Goal: Book appointment/travel/reservation

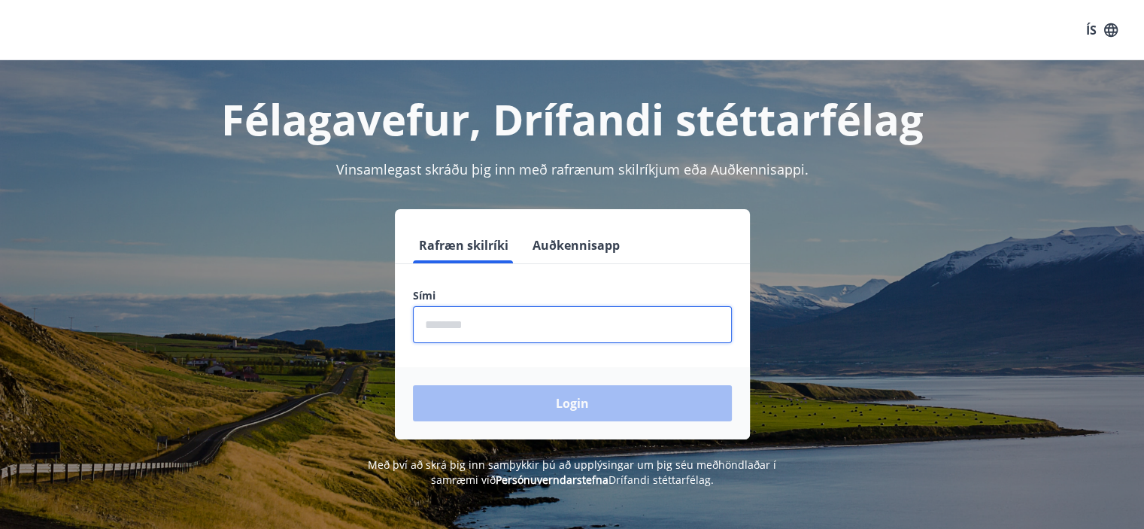
click at [423, 323] on input "phone" at bounding box center [572, 324] width 319 height 37
type input "********"
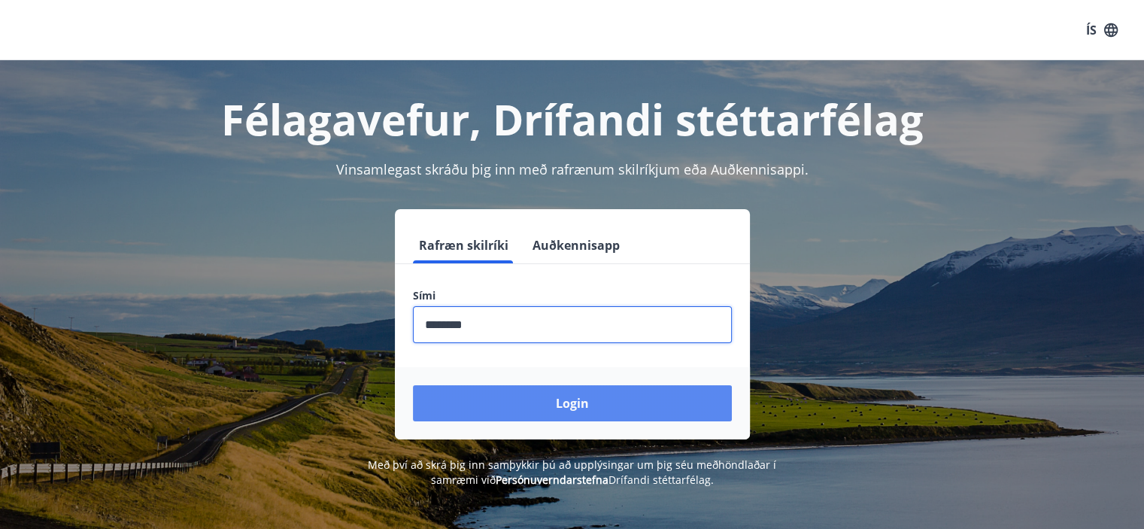
click at [582, 408] on button "Login" at bounding box center [572, 403] width 319 height 36
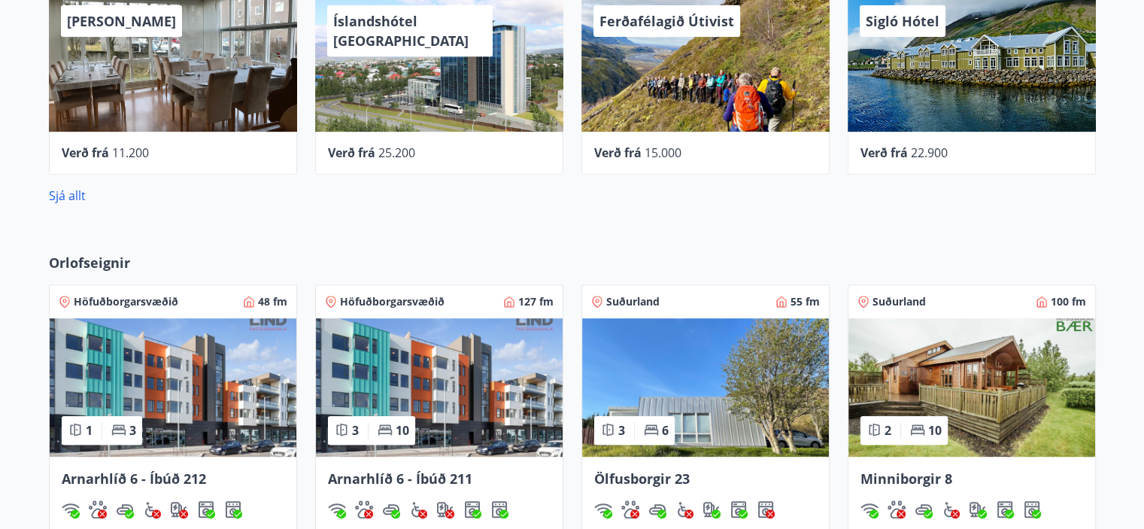
scroll to position [828, 0]
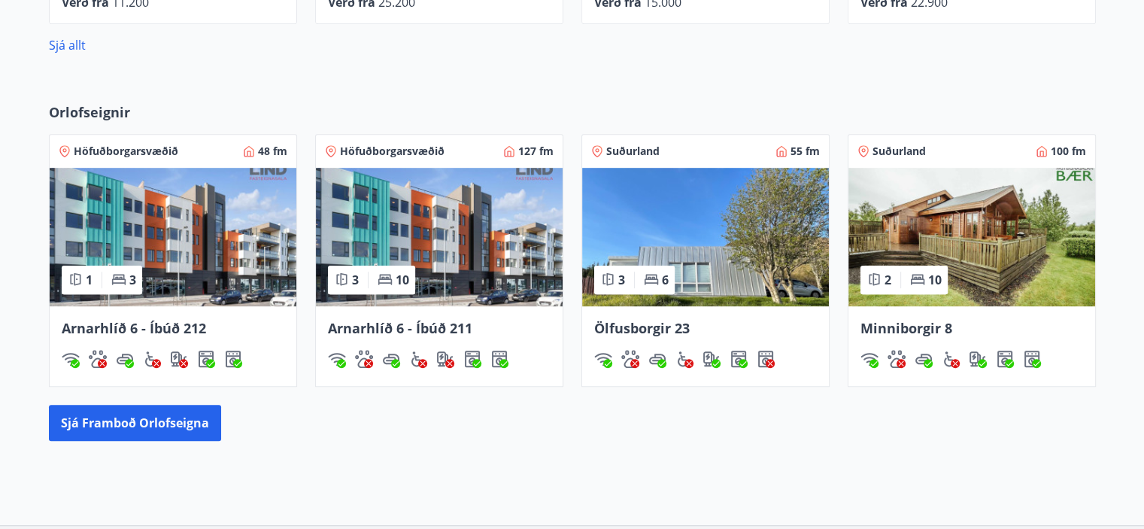
click at [449, 261] on img at bounding box center [439, 237] width 247 height 138
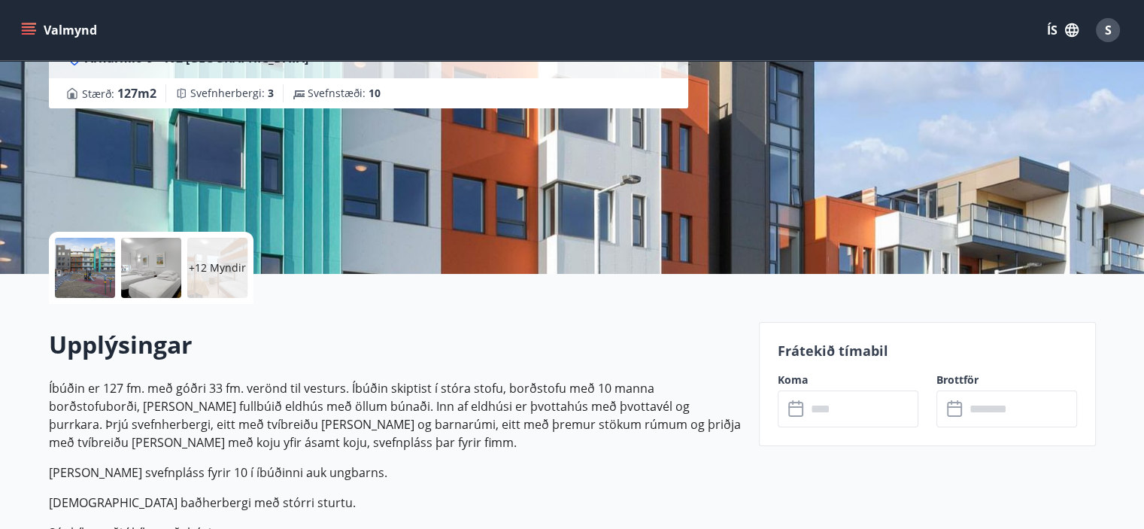
scroll to position [226, 0]
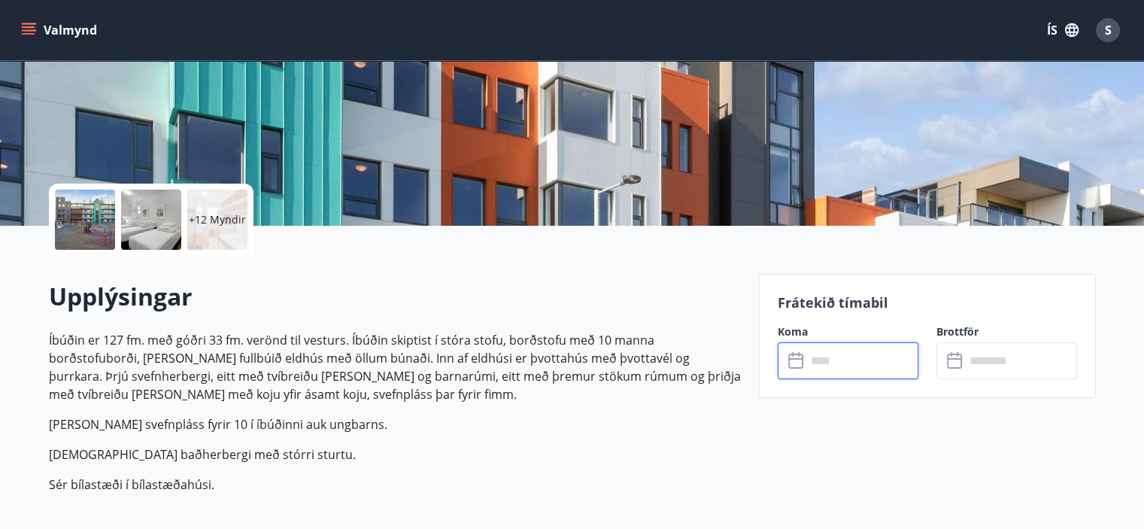
click at [810, 360] on input "text" at bounding box center [863, 360] width 112 height 37
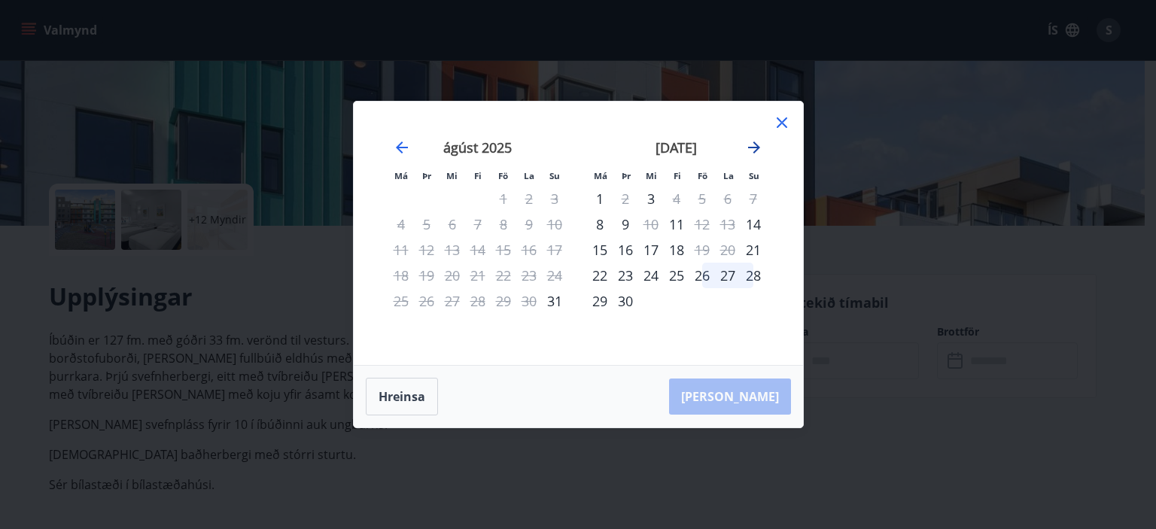
click at [759, 146] on icon "Move forward to switch to the next month." at bounding box center [754, 147] width 18 height 18
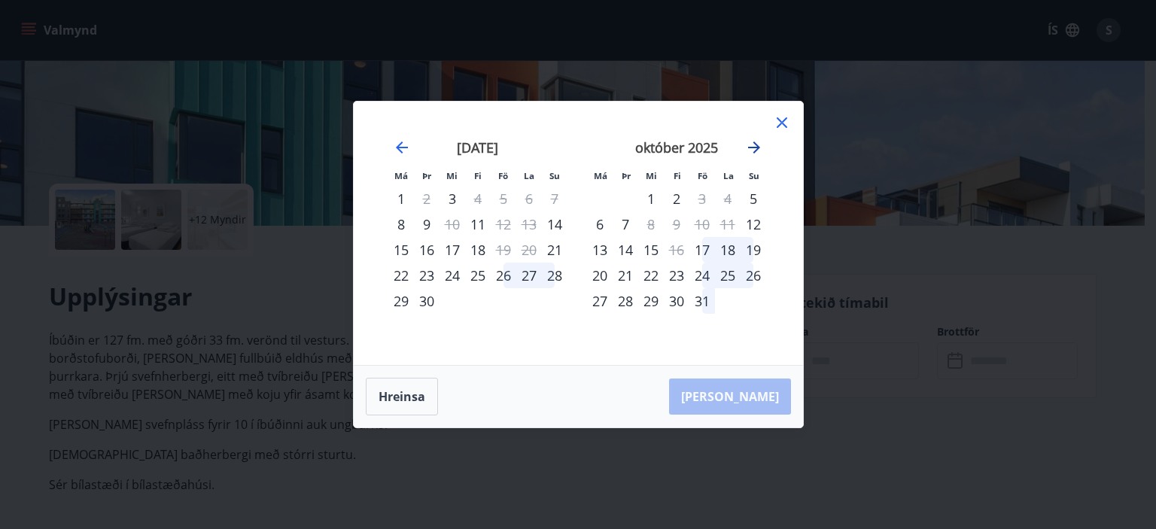
click at [759, 146] on icon "Move forward to switch to the next month." at bounding box center [754, 147] width 18 height 18
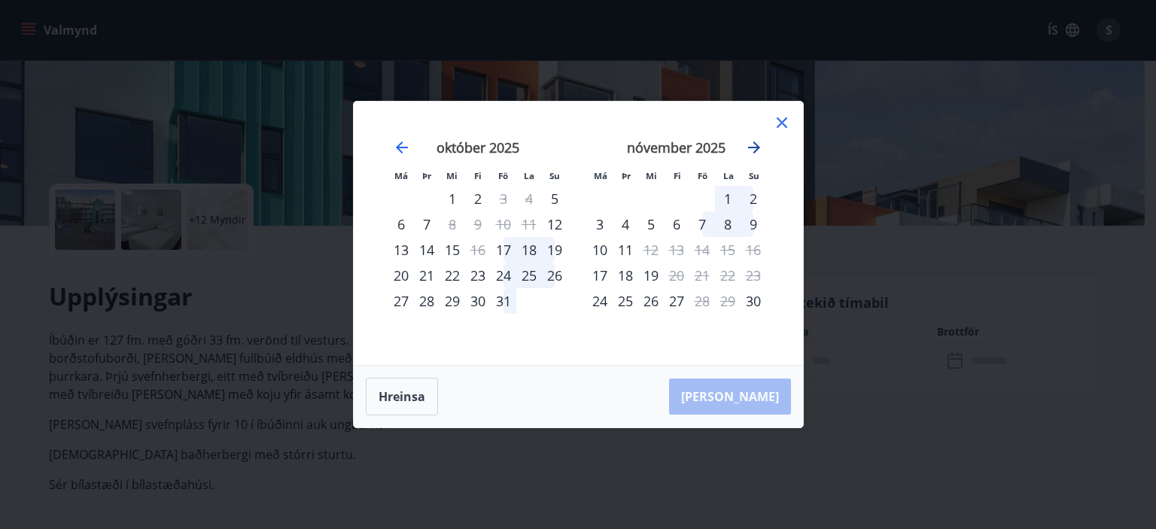
click at [759, 146] on icon "Move forward to switch to the next month." at bounding box center [754, 147] width 18 height 18
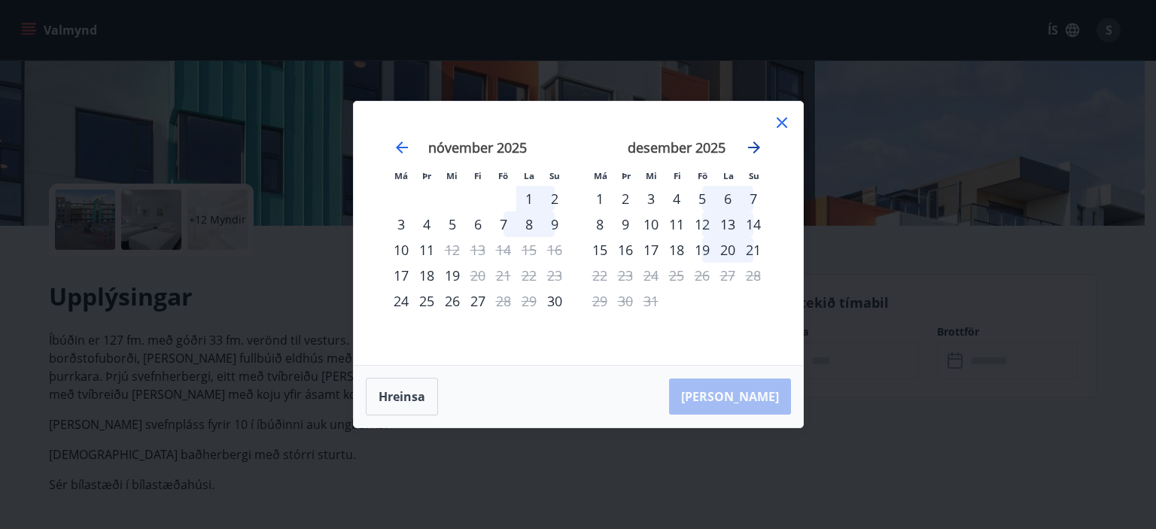
click at [759, 146] on icon "Move forward to switch to the next month." at bounding box center [754, 147] width 18 height 18
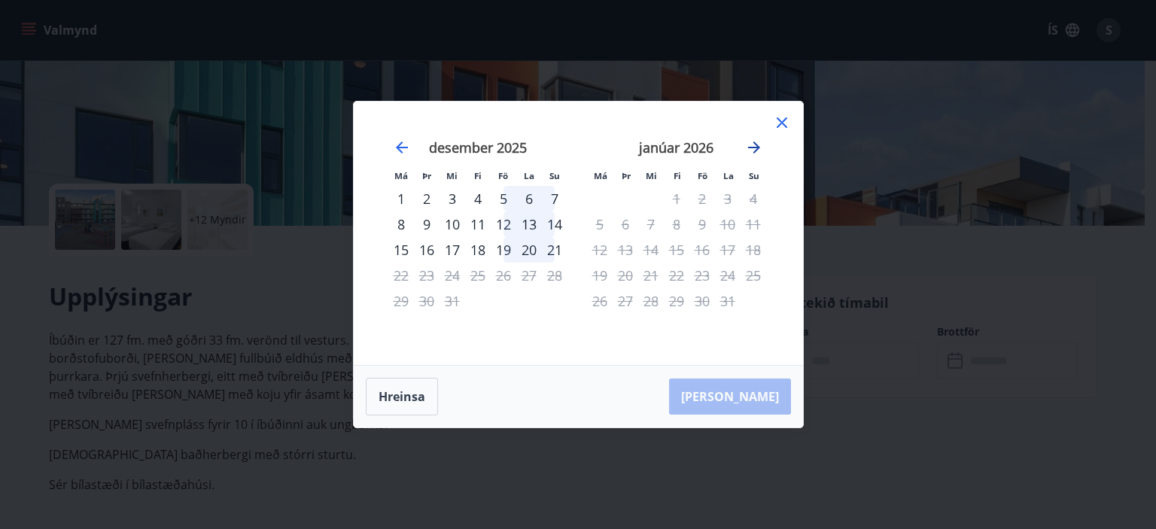
click at [759, 146] on icon "Move forward to switch to the next month." at bounding box center [754, 147] width 18 height 18
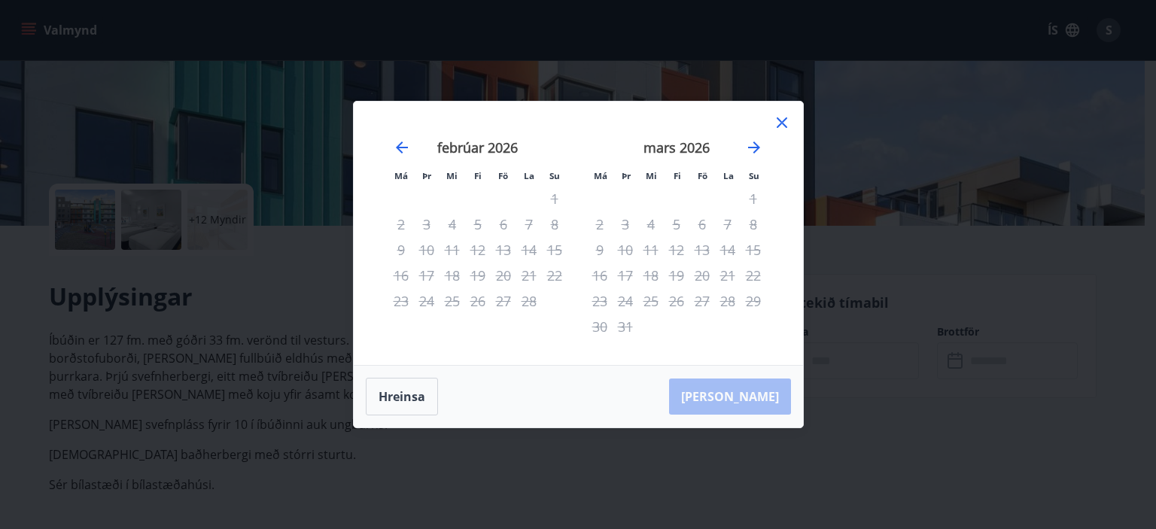
click at [700, 297] on div "27" at bounding box center [702, 301] width 26 height 26
click at [411, 395] on button "Hreinsa" at bounding box center [402, 397] width 72 height 38
click at [403, 148] on icon "Move backward to switch to the previous month." at bounding box center [402, 147] width 18 height 18
click at [403, 149] on icon "Move backward to switch to the previous month." at bounding box center [402, 147] width 18 height 18
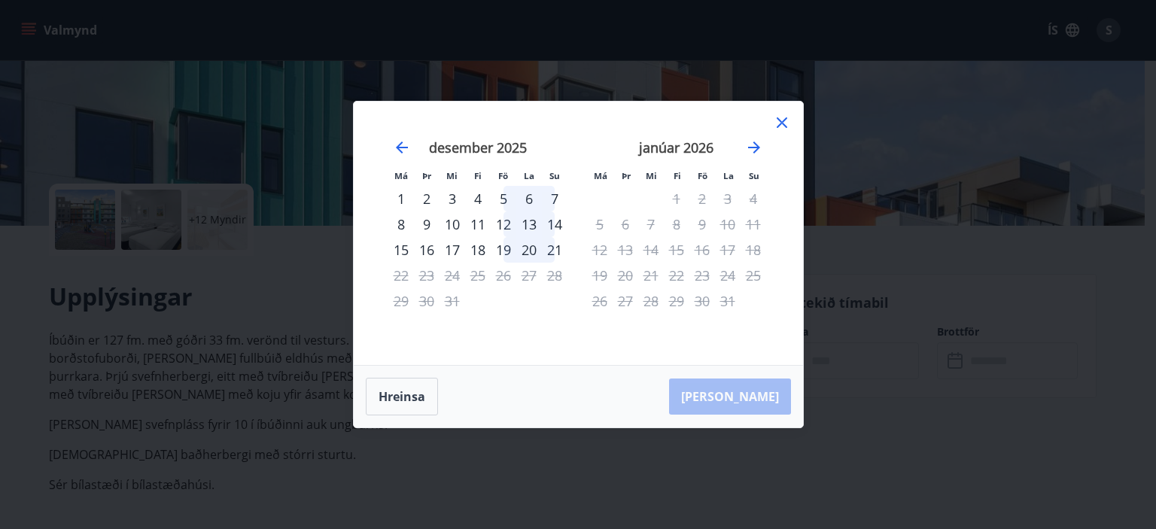
click at [776, 123] on icon at bounding box center [782, 123] width 18 height 18
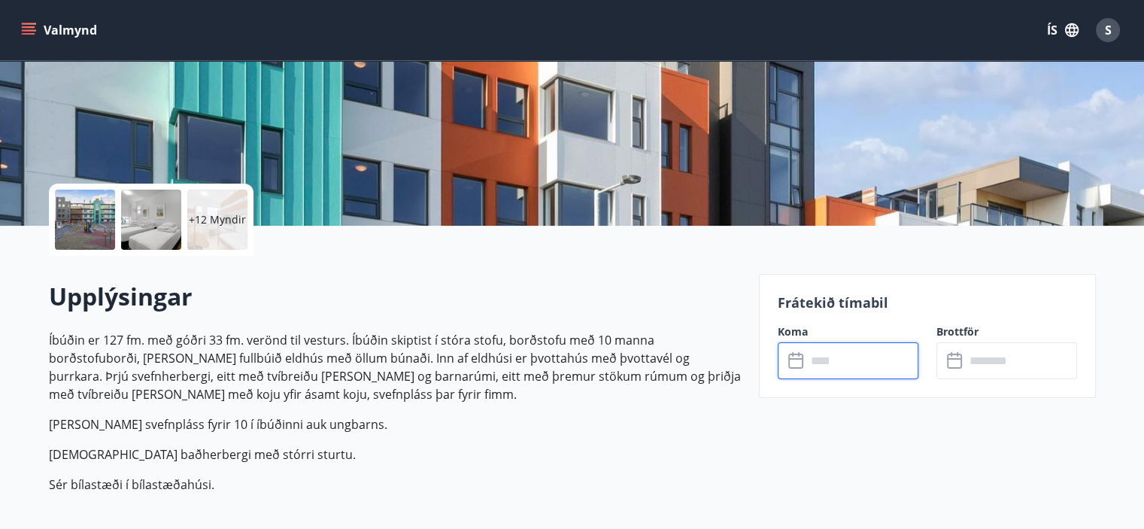
scroll to position [0, 0]
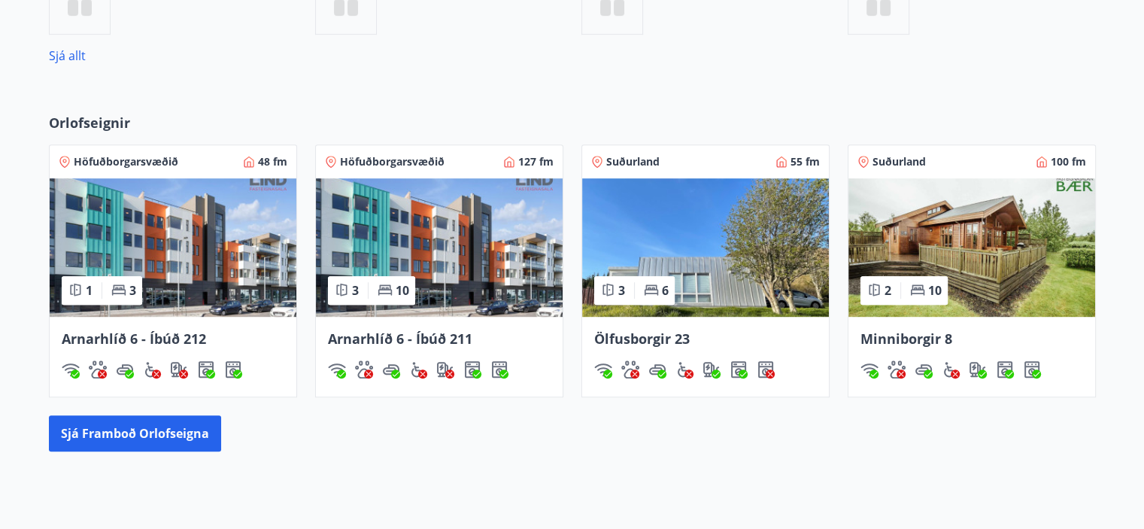
scroll to position [897, 0]
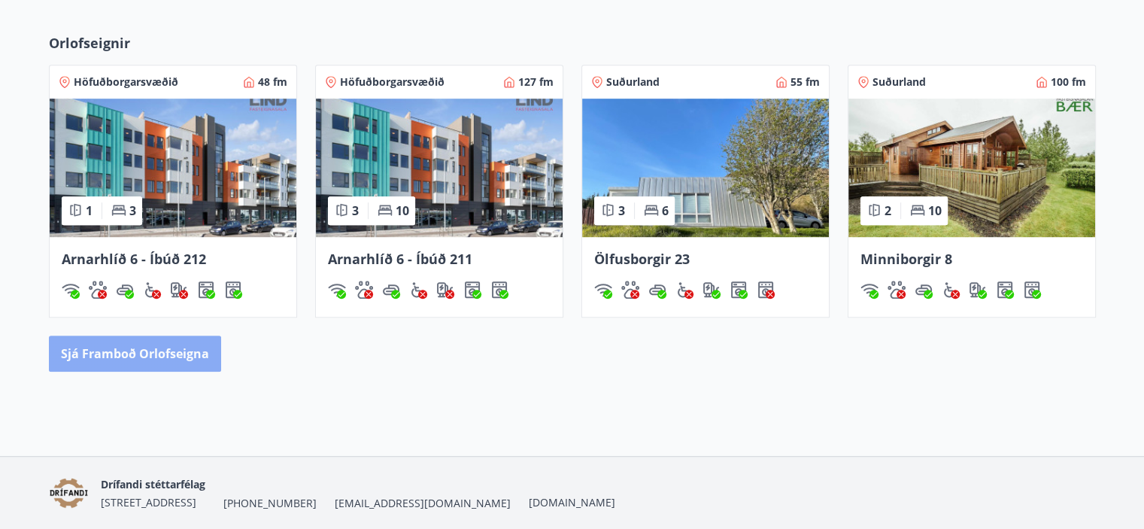
click at [202, 352] on button "Sjá framboð orlofseigna" at bounding box center [135, 354] width 172 height 36
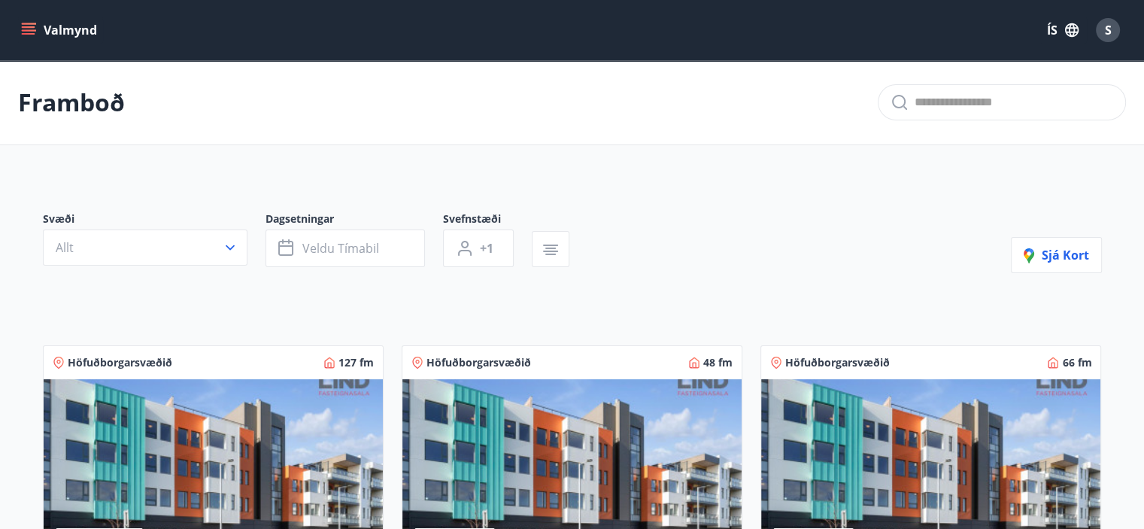
click at [70, 31] on button "Valmynd" at bounding box center [60, 30] width 85 height 27
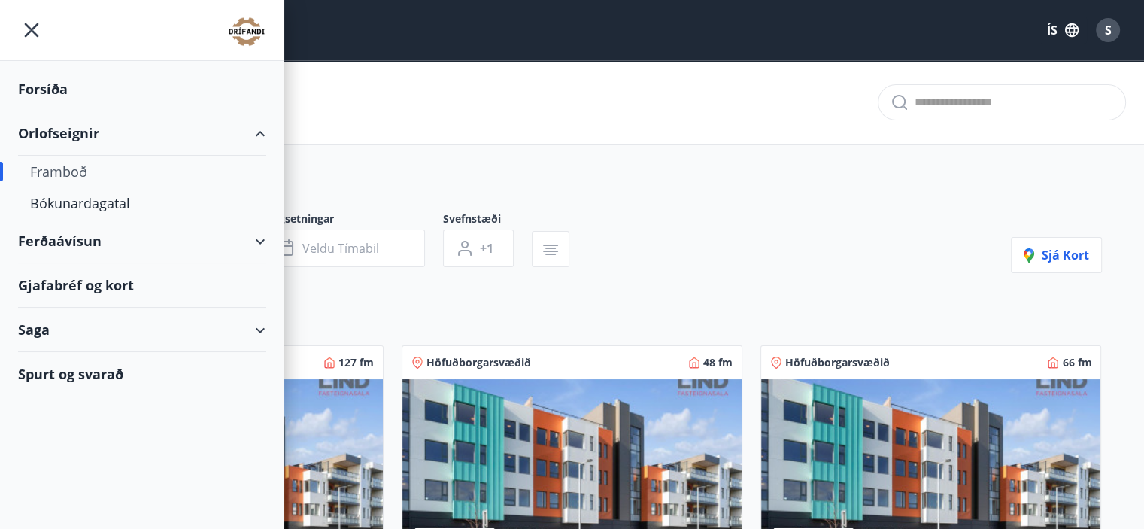
click at [87, 237] on div "Ferðaávísun" at bounding box center [142, 241] width 248 height 44
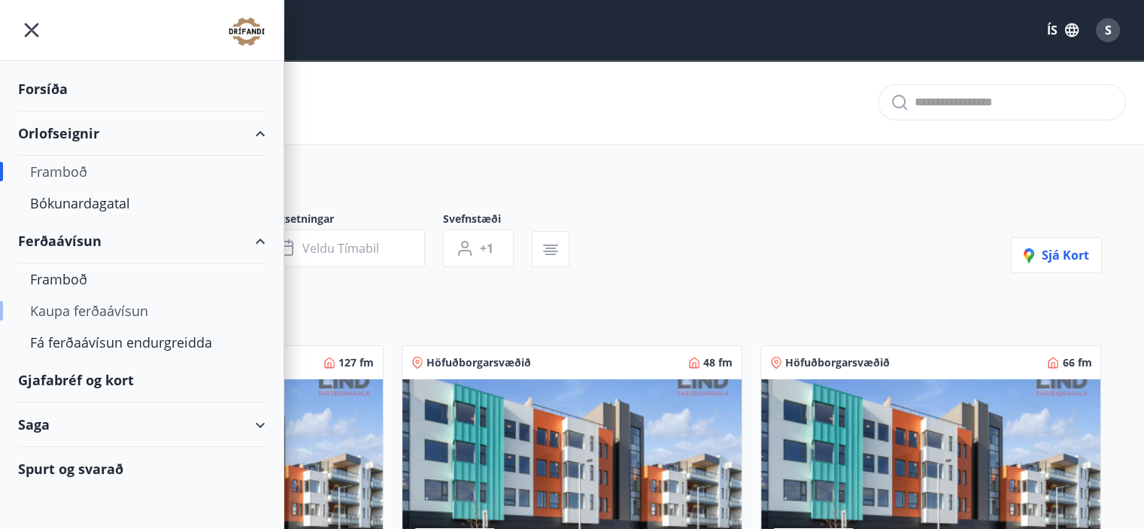
click at [48, 310] on div "Kaupa ferðaávísun" at bounding box center [141, 311] width 223 height 32
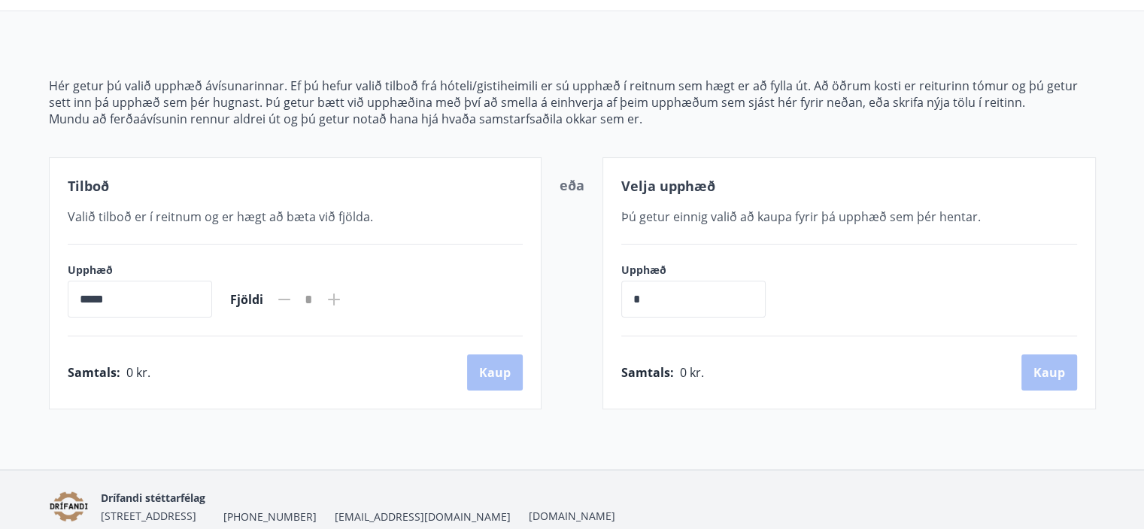
scroll to position [197, 0]
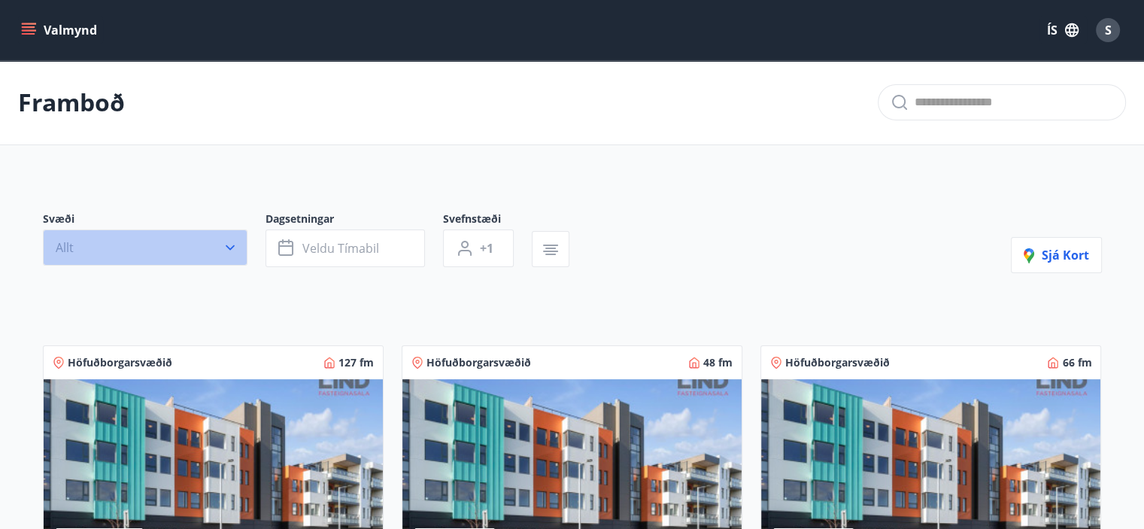
click at [229, 249] on icon "button" at bounding box center [230, 247] width 15 height 15
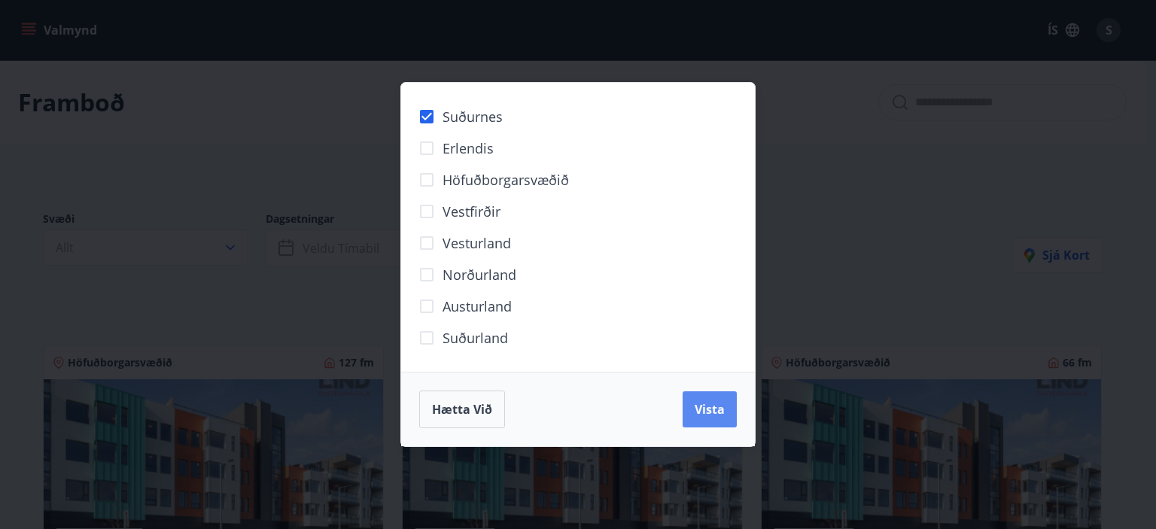
click at [702, 406] on span "Vista" at bounding box center [709, 409] width 30 height 17
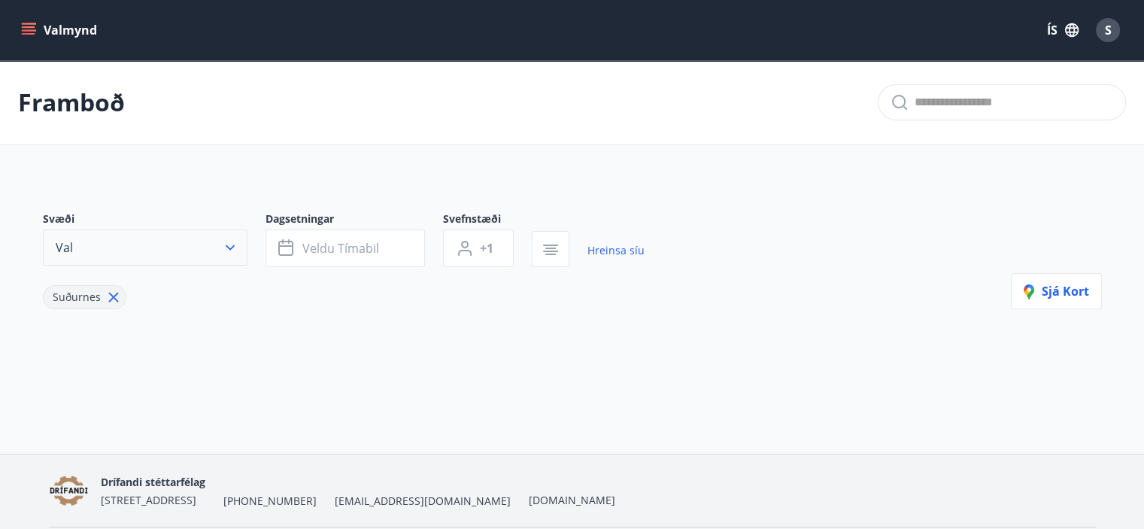
click at [224, 244] on icon "button" at bounding box center [230, 247] width 15 height 15
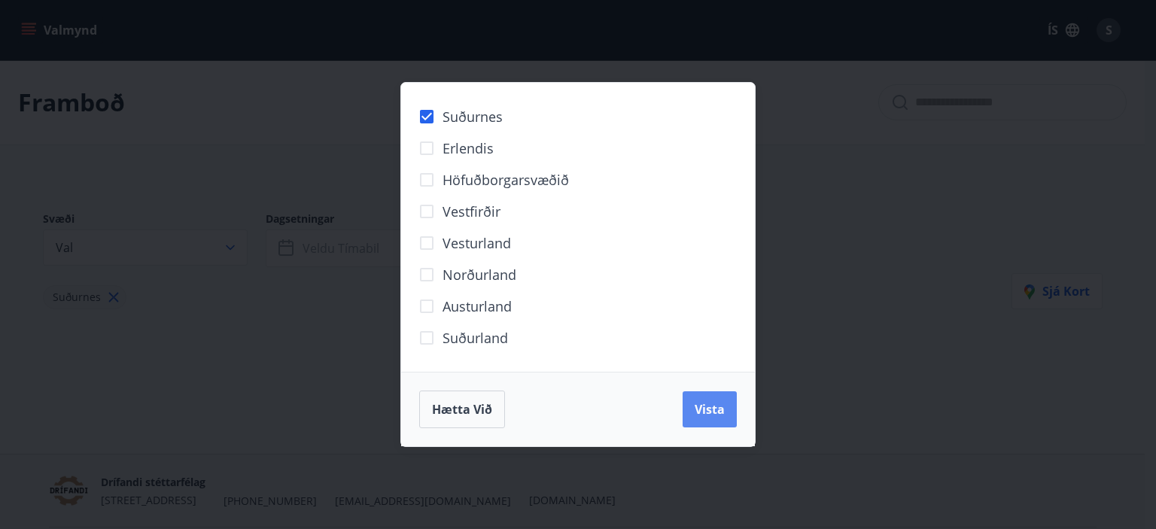
click at [706, 402] on span "Vista" at bounding box center [709, 409] width 30 height 17
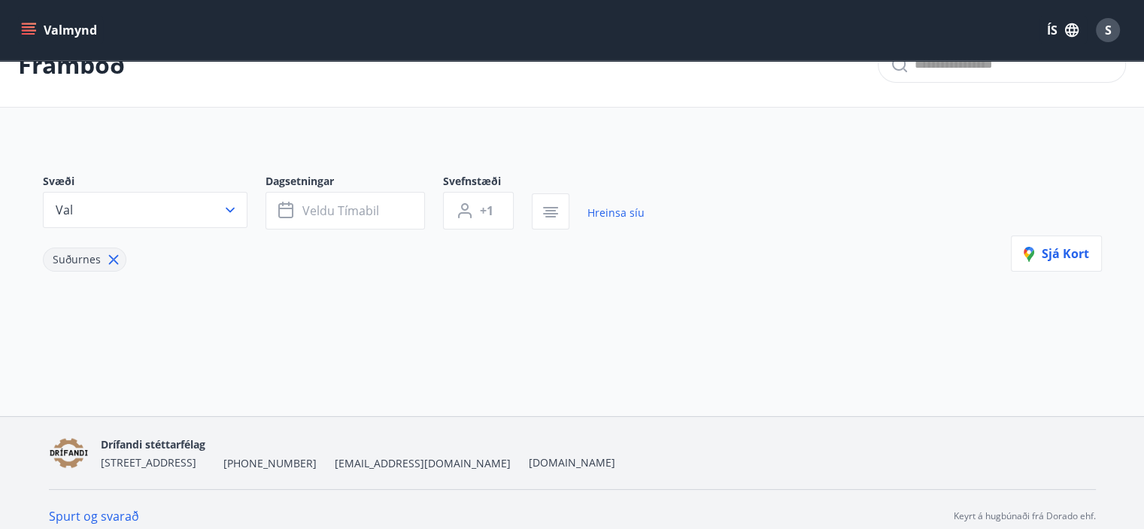
scroll to position [50, 0]
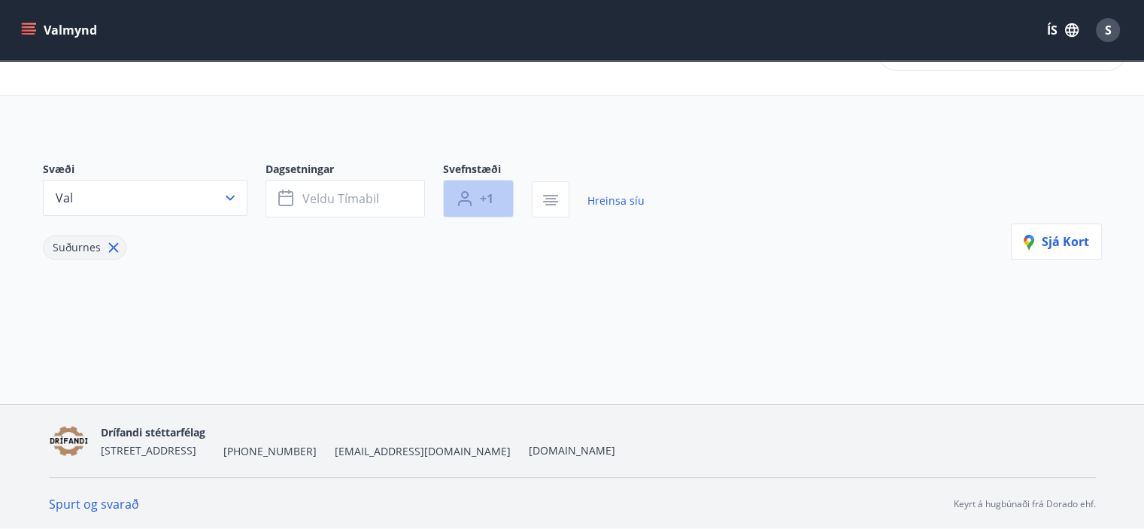
click at [480, 195] on span "+1" at bounding box center [487, 198] width 14 height 17
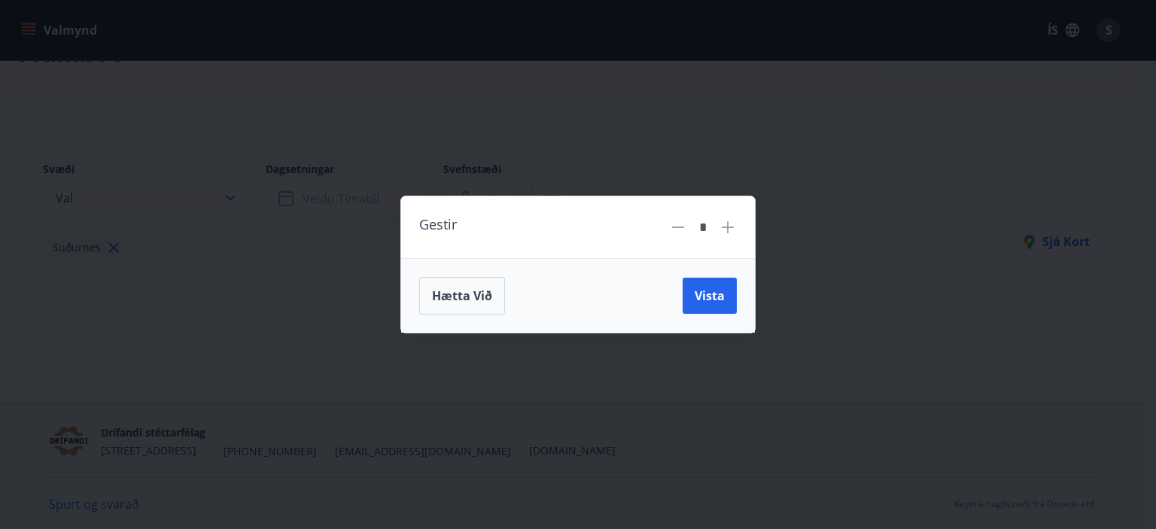
click at [727, 226] on icon at bounding box center [728, 227] width 2 height 2
type input "*"
click at [723, 300] on span "Vista" at bounding box center [709, 295] width 30 height 17
